Goal: Navigation & Orientation: Find specific page/section

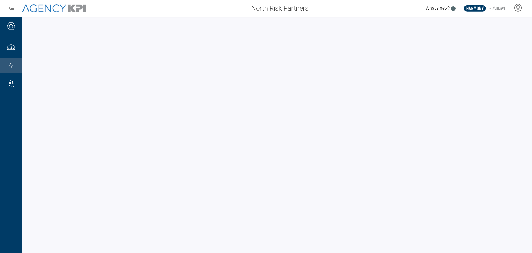
drag, startPoint x: 154, startPoint y: 0, endPoint x: 398, endPoint y: 10, distance: 243.9
click at [398, 10] on div "What's new? .st0{fill:#003B66;} .st1{fill:#FFFFFF;} .st2{fill:#949698;} Layer 1" at bounding box center [423, 8] width 220 height 11
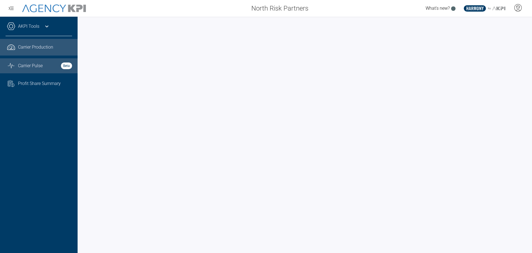
click at [27, 48] on span "Carrier Production" at bounding box center [35, 47] width 35 height 7
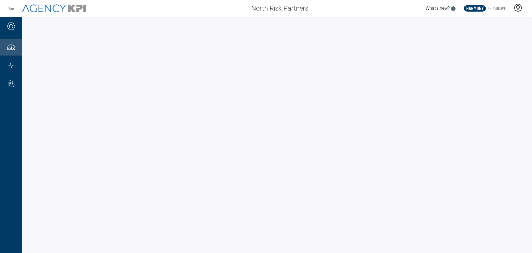
click at [519, 8] on icon at bounding box center [518, 8] width 8 height 8
click at [481, 40] on span "Log Out" at bounding box center [478, 38] width 14 height 4
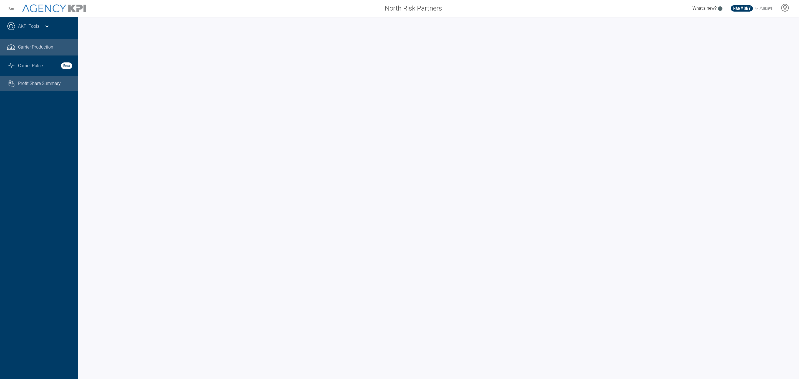
click at [37, 85] on span "Profit Share Summary" at bounding box center [39, 83] width 43 height 7
click at [13, 64] on icon "Graph Stats Streamline Icon: [URL][DOMAIN_NAME]" at bounding box center [11, 65] width 8 height 7
